Goal: Information Seeking & Learning: Learn about a topic

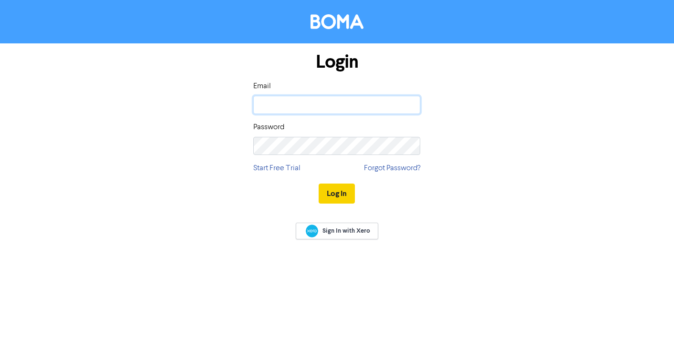
type input "[PERSON_NAME][EMAIL_ADDRESS][DOMAIN_NAME]"
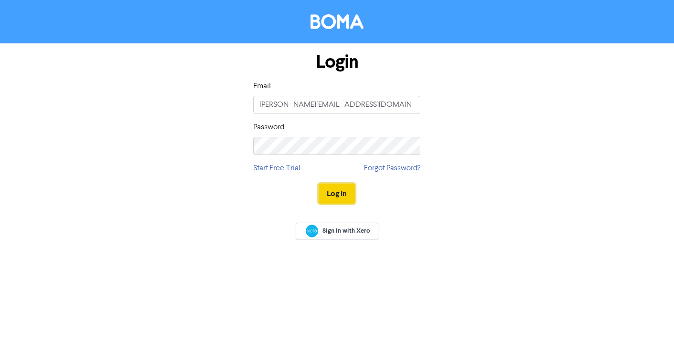
click at [329, 187] on button "Log In" at bounding box center [337, 194] width 36 height 20
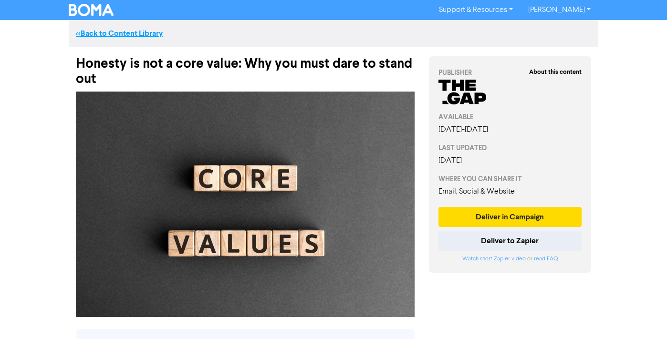
click at [102, 34] on link "<< Back to Content Library" at bounding box center [119, 34] width 87 height 10
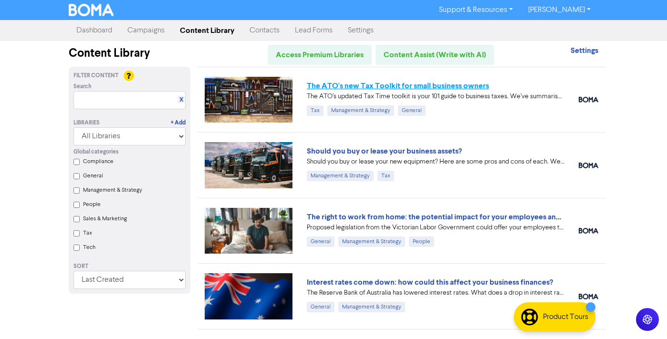
click at [407, 87] on link "The ATO's new Tax Toolkit for small business owners" at bounding box center [398, 86] width 182 height 10
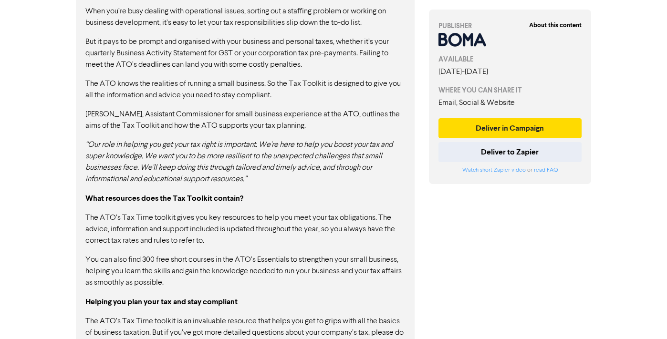
scroll to position [701, 0]
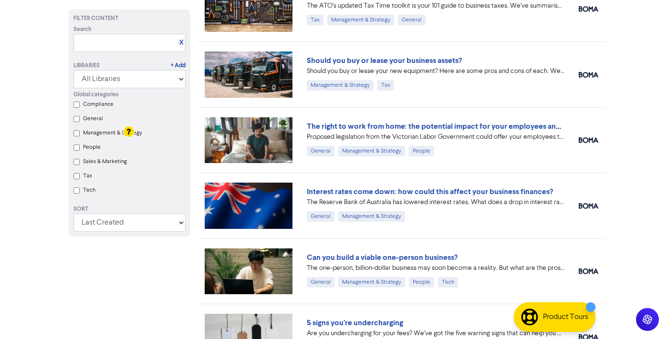
scroll to position [239, 0]
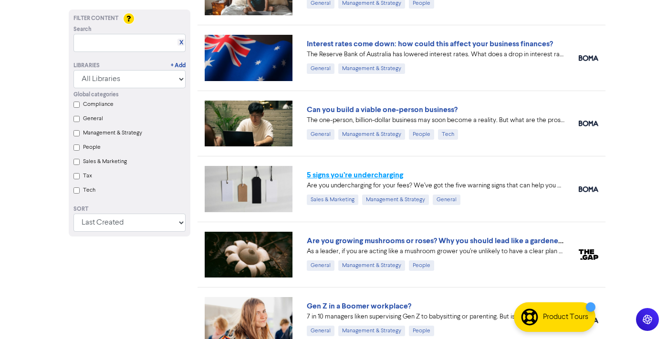
click at [373, 173] on link "5 signs you’re undercharging" at bounding box center [355, 175] width 96 height 10
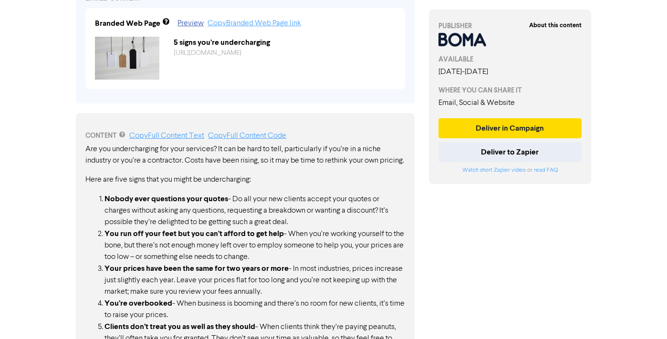
scroll to position [508, 0]
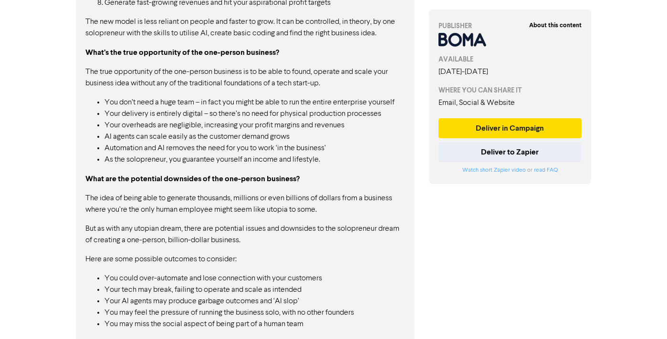
scroll to position [1095, 0]
